Goal: Task Accomplishment & Management: Manage account settings

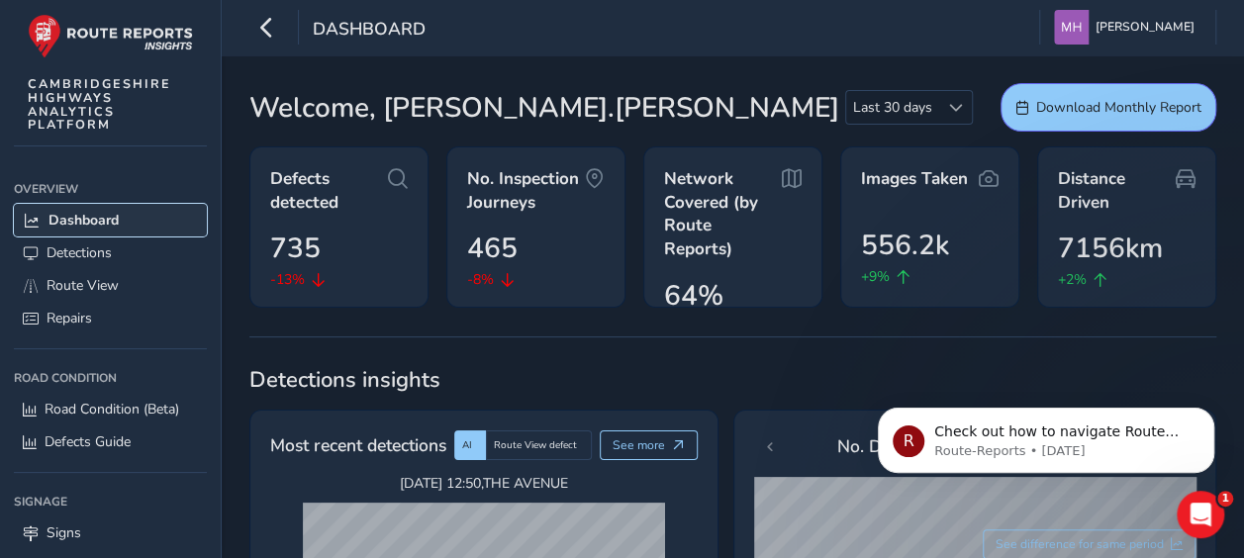
click at [88, 226] on span "Dashboard" at bounding box center [83, 220] width 70 height 19
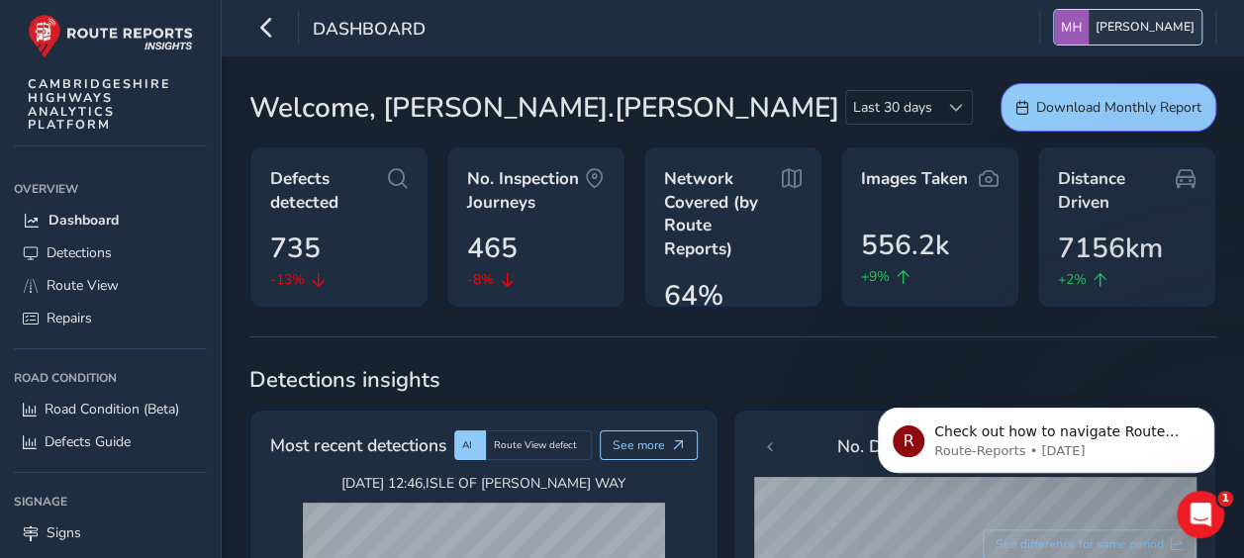
click at [1149, 23] on span "[PERSON_NAME]" at bounding box center [1144, 27] width 99 height 35
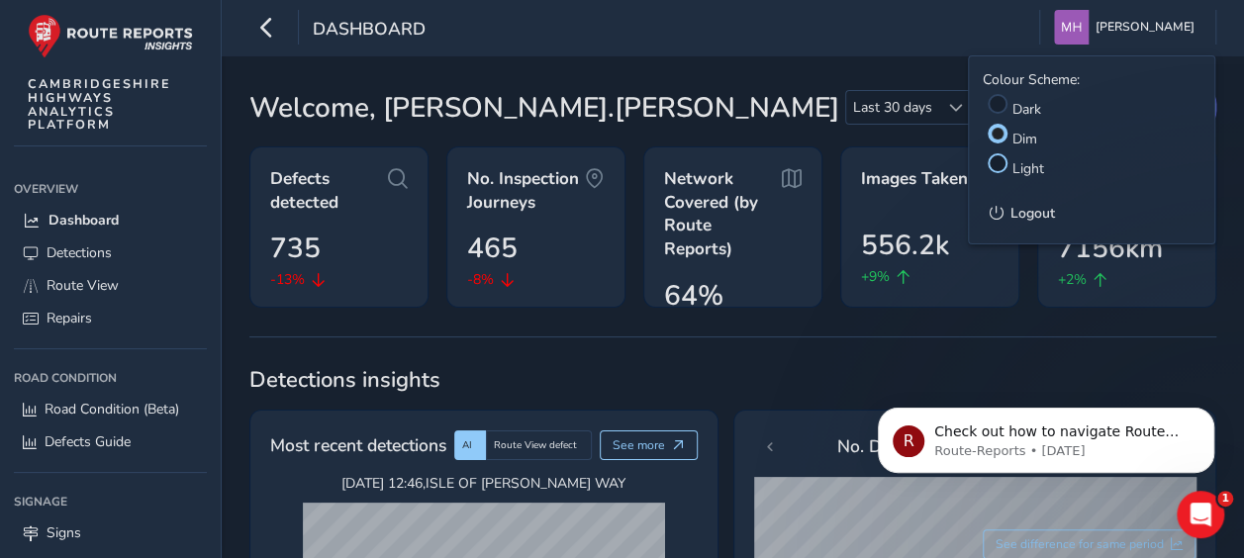
click at [1001, 167] on div at bounding box center [997, 163] width 20 height 20
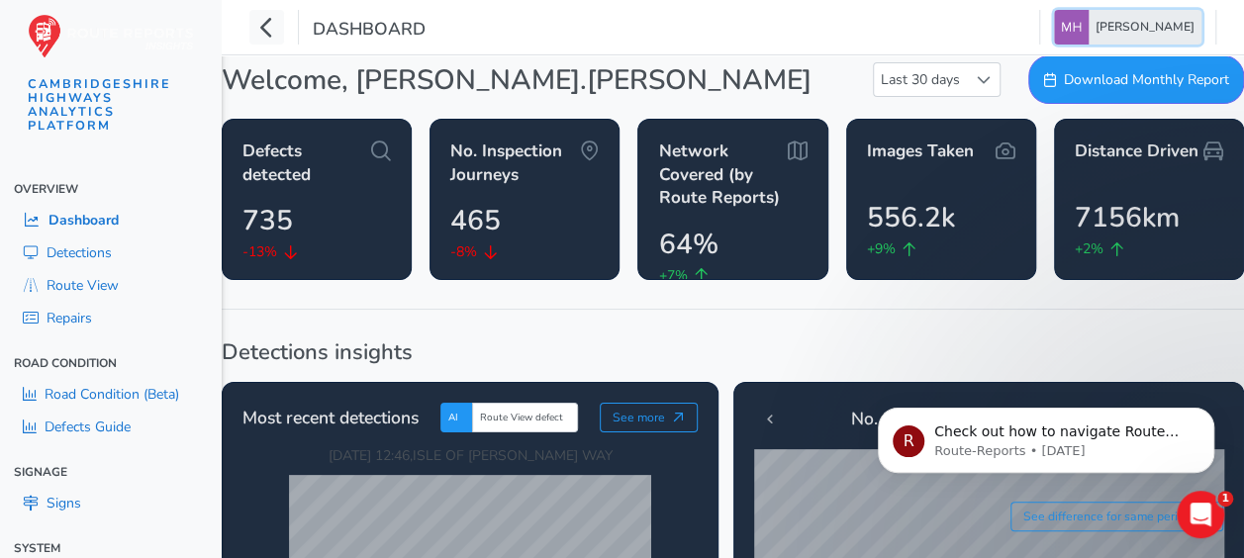
click at [1158, 30] on span "[PERSON_NAME]" at bounding box center [1144, 27] width 99 height 35
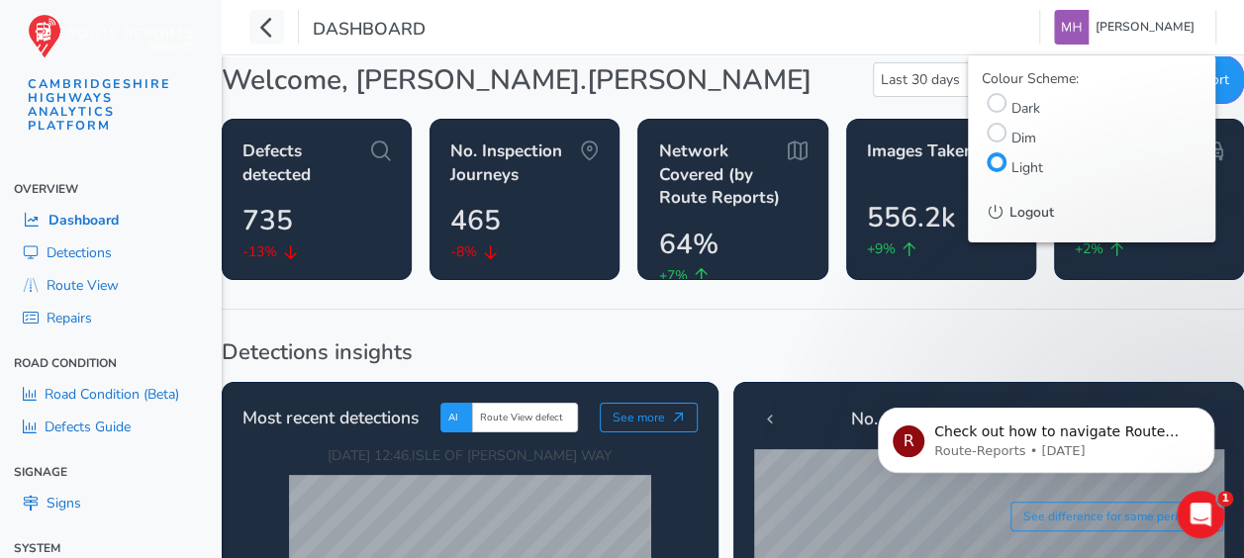
click at [1021, 132] on label "Dim" at bounding box center [1023, 138] width 25 height 19
click at [997, 131] on input "Dim" at bounding box center [997, 131] width 0 height 0
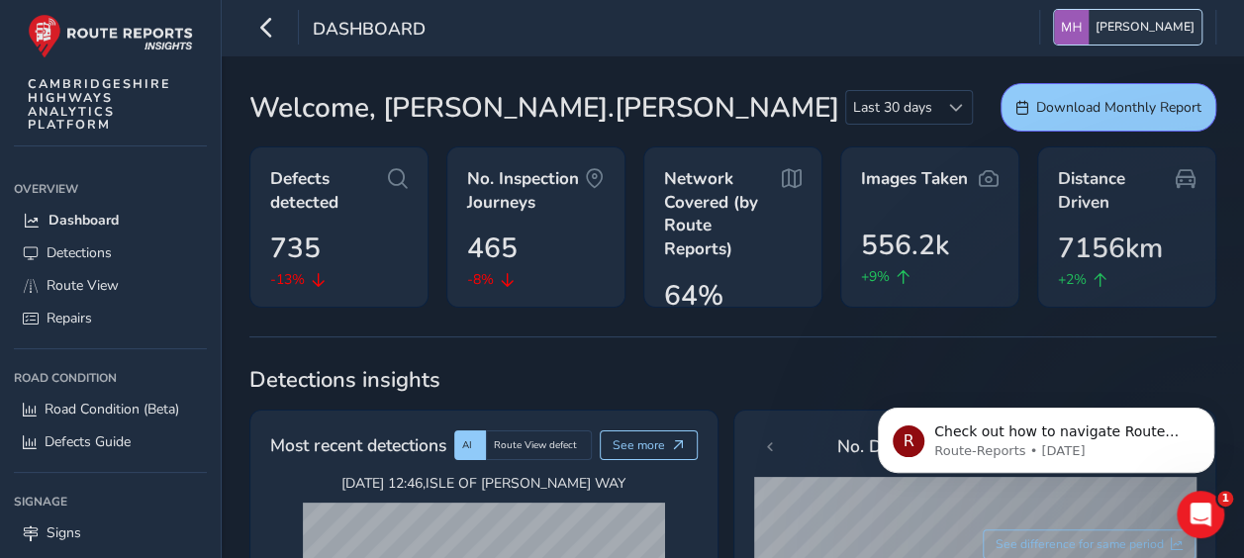
click at [1157, 30] on span "[PERSON_NAME]" at bounding box center [1144, 27] width 99 height 35
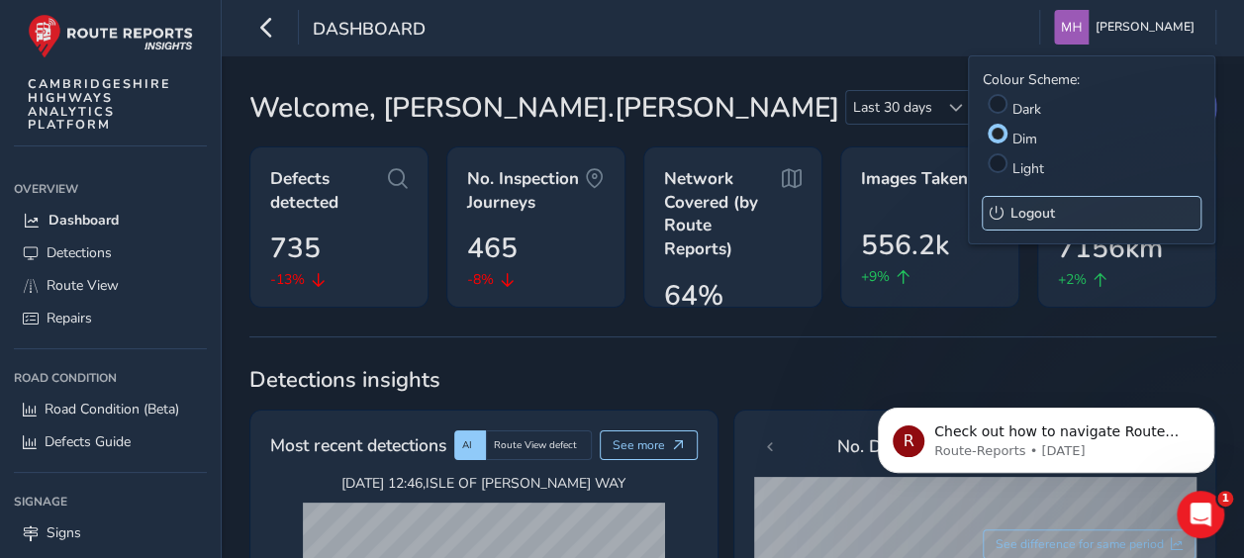
click at [1023, 218] on span "Logout" at bounding box center [1032, 213] width 45 height 19
